Goal: Transaction & Acquisition: Purchase product/service

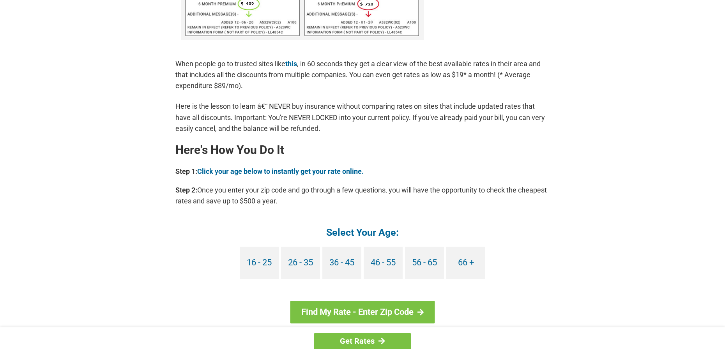
scroll to position [585, 0]
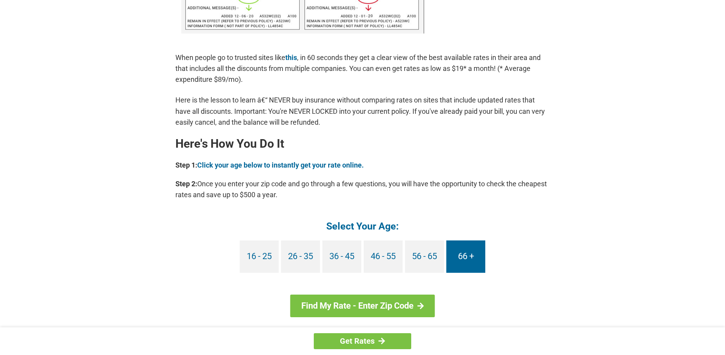
click at [463, 255] on link "66 +" at bounding box center [466, 257] width 39 height 32
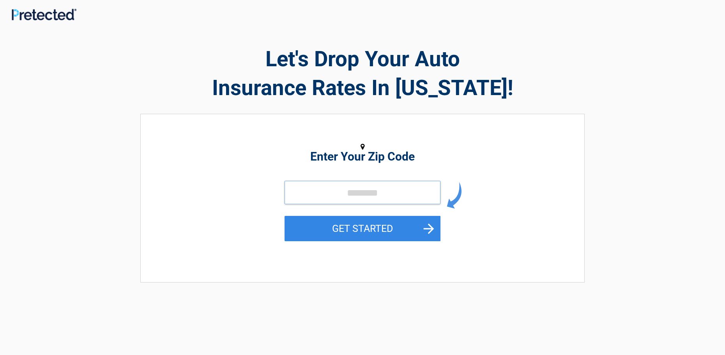
click at [330, 199] on input "tel" at bounding box center [363, 192] width 156 height 23
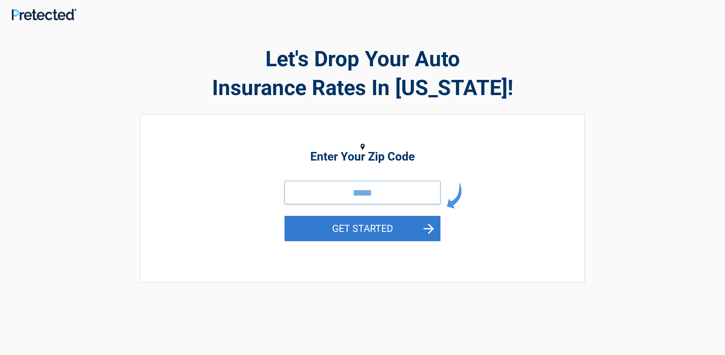
type input "*****"
click at [330, 223] on button "GET STARTED" at bounding box center [363, 228] width 156 height 25
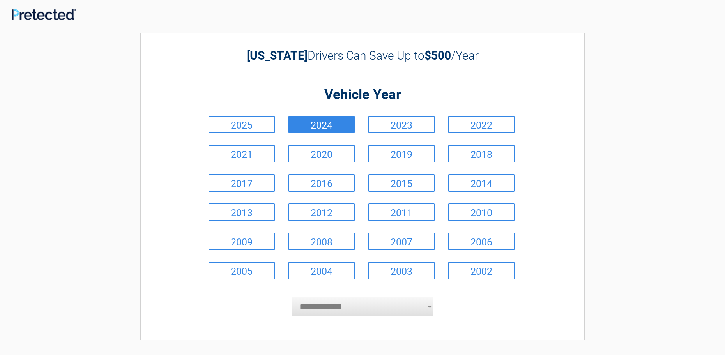
click at [341, 129] on link "2024" at bounding box center [322, 125] width 66 height 18
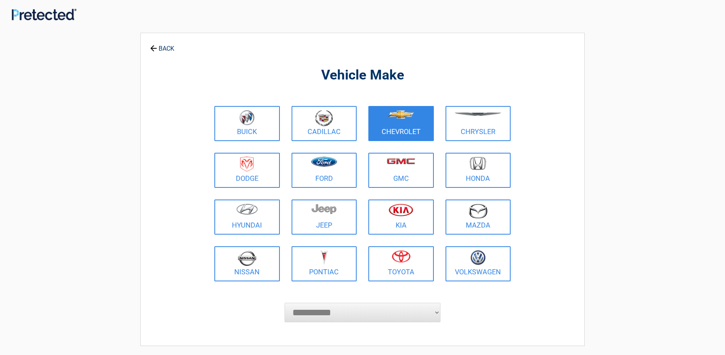
click at [389, 125] on figure at bounding box center [401, 119] width 56 height 18
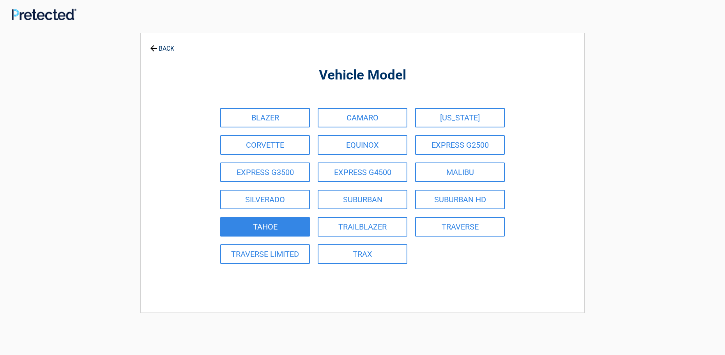
click at [289, 220] on link "TAHOE" at bounding box center [265, 226] width 90 height 19
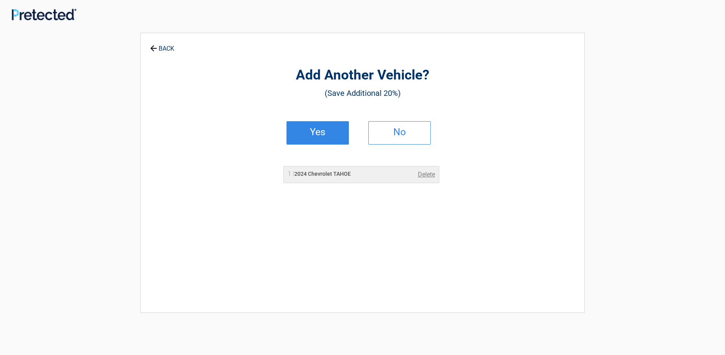
click at [334, 130] on h2 "Yes" at bounding box center [318, 131] width 46 height 5
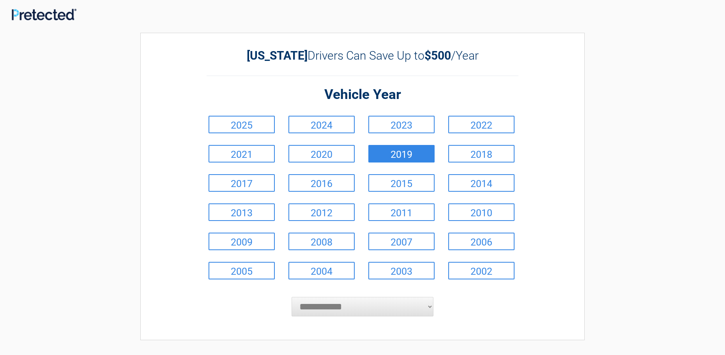
click at [377, 151] on link "2019" at bounding box center [402, 154] width 66 height 18
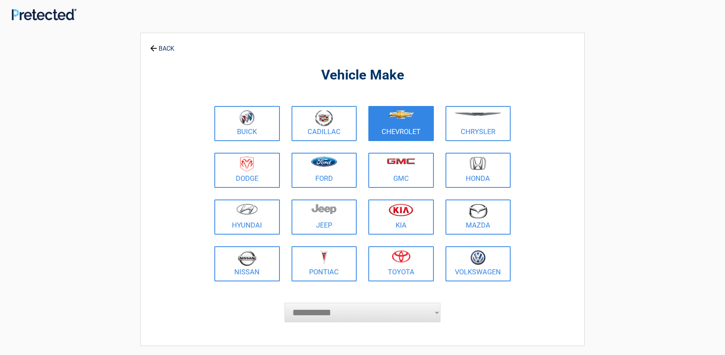
click at [405, 127] on figure at bounding box center [401, 119] width 56 height 18
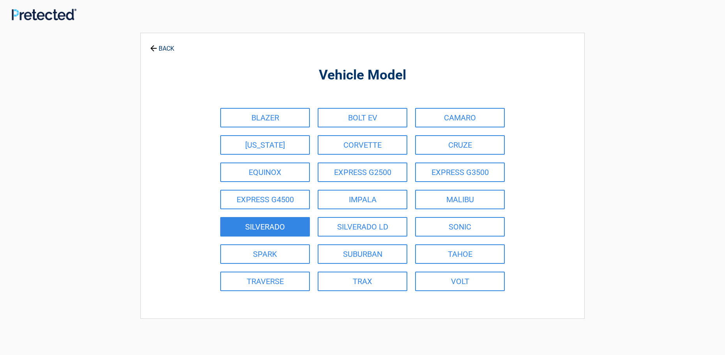
click at [295, 226] on link "SILVERADO" at bounding box center [265, 226] width 90 height 19
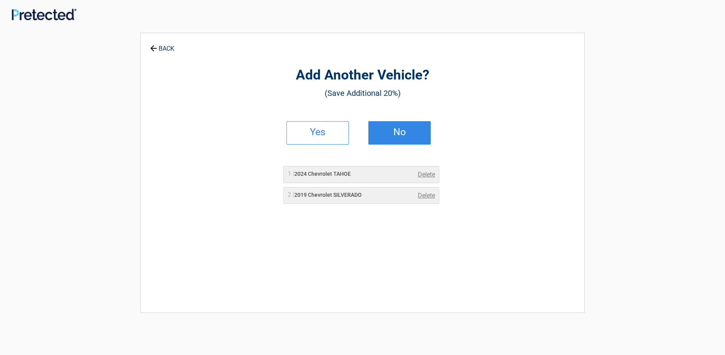
click at [378, 131] on h2 "No" at bounding box center [400, 131] width 46 height 5
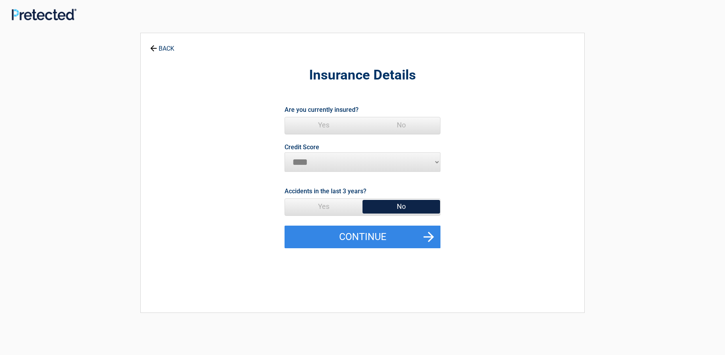
click at [330, 124] on span "Yes" at bounding box center [324, 125] width 78 height 16
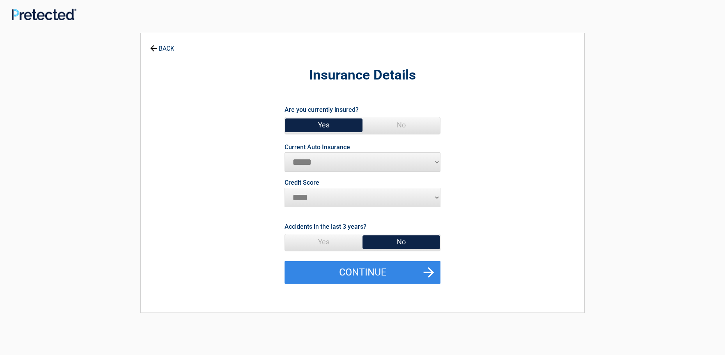
click at [387, 243] on span "No" at bounding box center [402, 242] width 78 height 16
click at [378, 242] on span "No" at bounding box center [402, 242] width 78 height 16
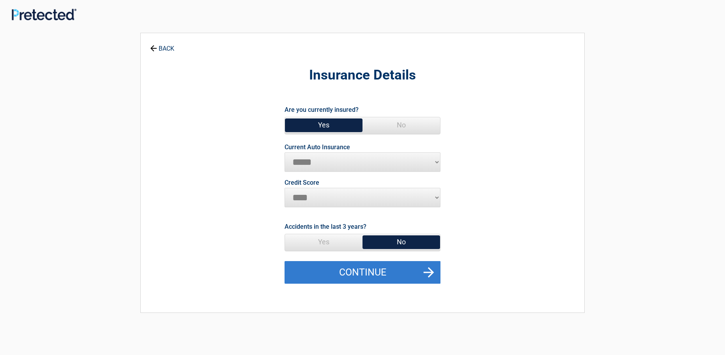
drag, startPoint x: 378, startPoint y: 270, endPoint x: 377, endPoint y: 266, distance: 3.9
click at [378, 270] on button "Continue" at bounding box center [363, 272] width 156 height 23
